Goal: Task Accomplishment & Management: Manage account settings

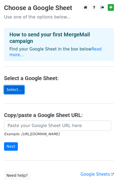
click at [16, 86] on link "Select..." at bounding box center [14, 89] width 20 height 8
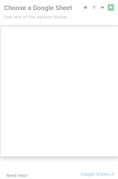
click at [110, 9] on div at bounding box center [59, 108] width 118 height 216
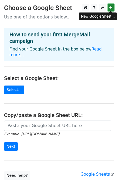
click at [111, 7] on icon at bounding box center [111, 7] width 3 height 4
click at [109, 8] on link at bounding box center [111, 7] width 6 height 7
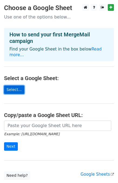
click at [18, 85] on link "Select..." at bounding box center [14, 89] width 20 height 8
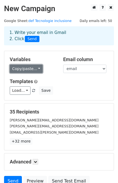
click at [27, 67] on link "Copy/paste..." at bounding box center [26, 68] width 33 height 8
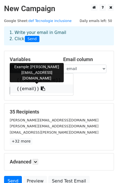
click at [26, 87] on link "{{email}}" at bounding box center [41, 88] width 63 height 9
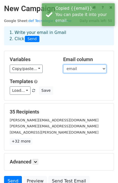
click at [76, 71] on select "cognome nome email" at bounding box center [84, 68] width 43 height 8
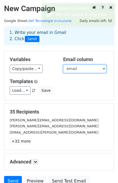
click at [63, 64] on select "cognome nome email" at bounding box center [84, 68] width 43 height 8
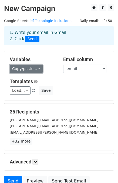
click at [26, 69] on link "Copy/paste..." at bounding box center [26, 68] width 33 height 8
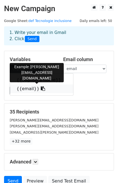
click at [41, 88] on icon at bounding box center [43, 88] width 4 height 4
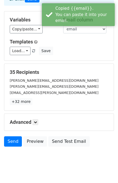
scroll to position [49, 0]
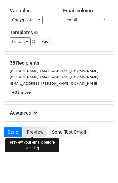
click at [34, 132] on link "Preview" at bounding box center [35, 132] width 24 height 10
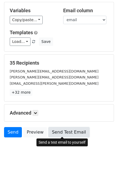
click at [57, 135] on link "Send Test Email" at bounding box center [68, 132] width 41 height 10
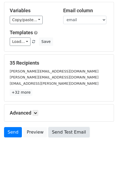
click at [57, 135] on link "Send Test Email" at bounding box center [68, 132] width 41 height 10
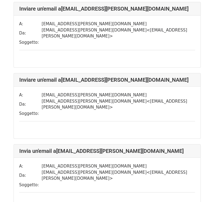
scroll to position [2486, 0]
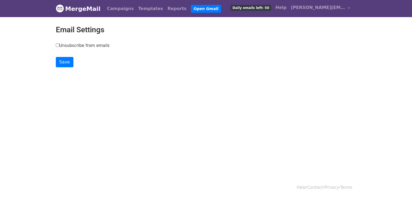
click at [57, 45] on input "Unsubscribe from emails" at bounding box center [58, 45] width 4 height 4
checkbox input "true"
click at [69, 59] on input "Save" at bounding box center [65, 62] width 18 height 10
